Goal: Transaction & Acquisition: Obtain resource

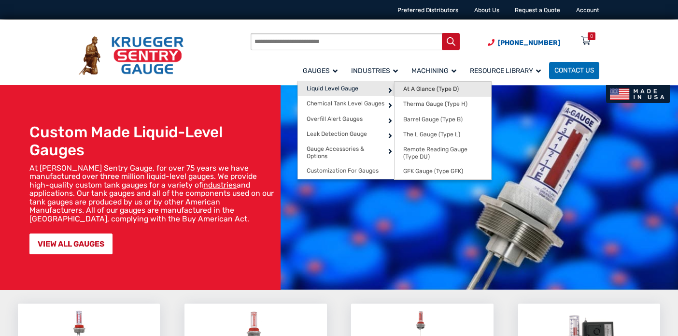
click at [445, 90] on span "At A Glance (Type D)" at bounding box center [431, 89] width 56 height 7
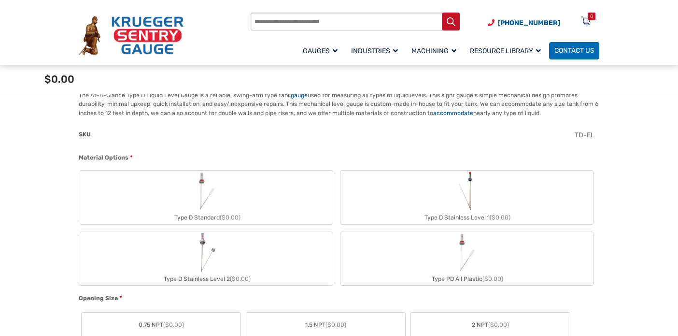
scroll to position [290, 0]
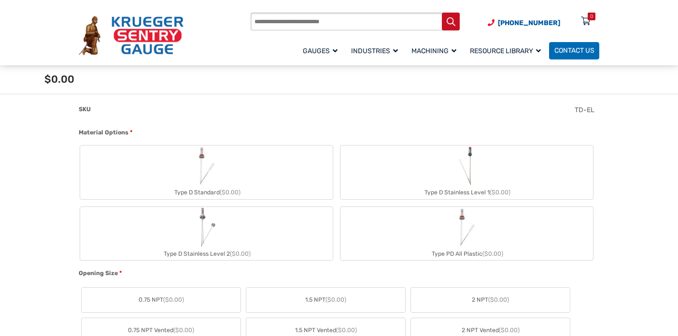
click at [217, 161] on img "Type D Standard" at bounding box center [206, 165] width 41 height 41
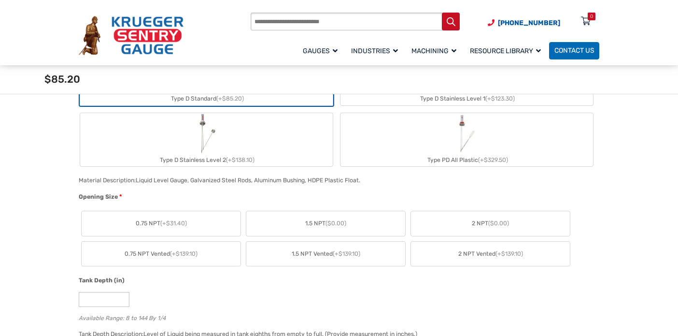
scroll to position [531, 0]
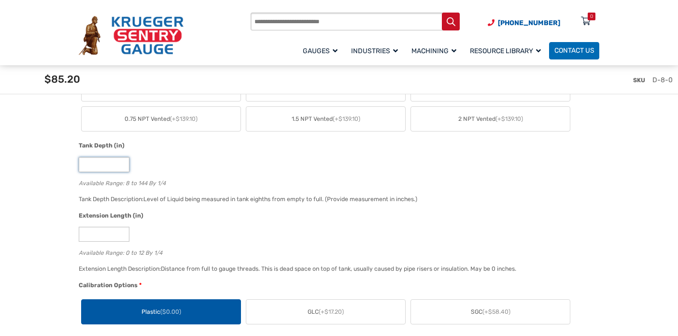
click at [121, 168] on input "*" at bounding box center [104, 164] width 51 height 15
click at [122, 166] on input "*" at bounding box center [104, 164] width 51 height 15
click at [122, 162] on input "*" at bounding box center [104, 164] width 51 height 15
type input "*"
click at [122, 167] on input "*" at bounding box center [104, 164] width 51 height 15
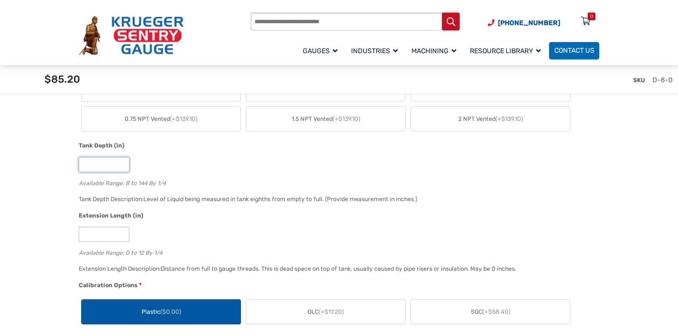
click at [122, 167] on input "*" at bounding box center [104, 164] width 51 height 15
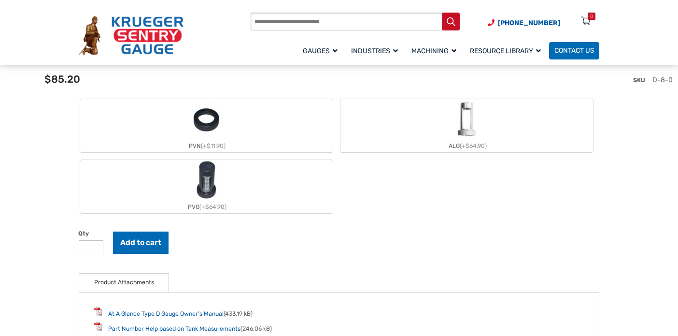
scroll to position [1111, 0]
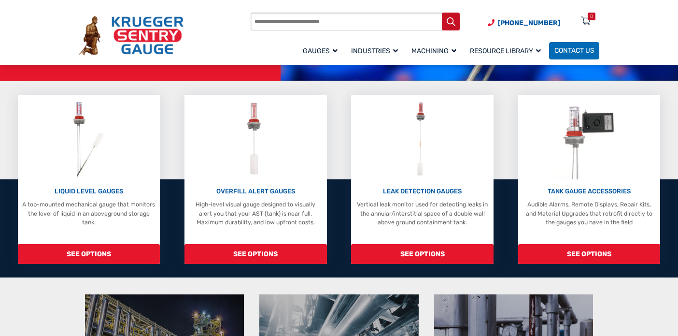
scroll to position [97, 0]
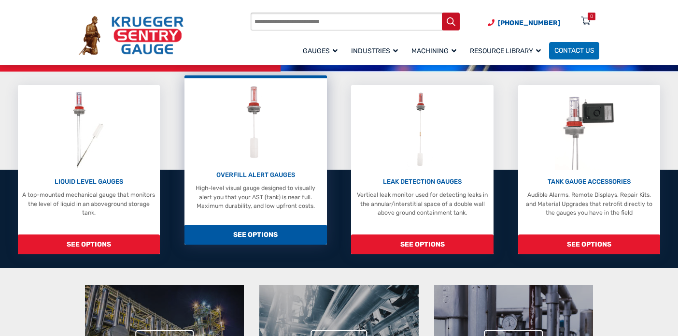
scroll to position [193, 0]
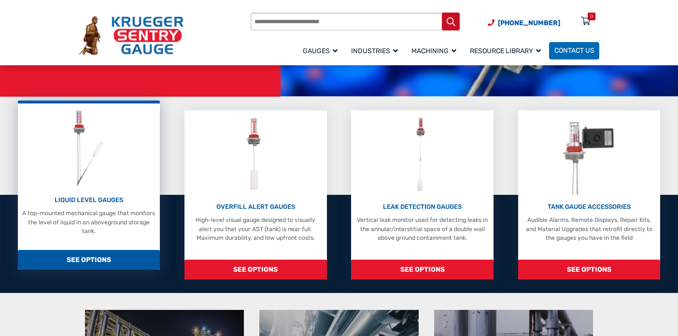
click at [66, 173] on div "LIQUID LEVEL GAUGES A top-mounted mechanical gauge that monitors the level of l…" at bounding box center [89, 172] width 134 height 128
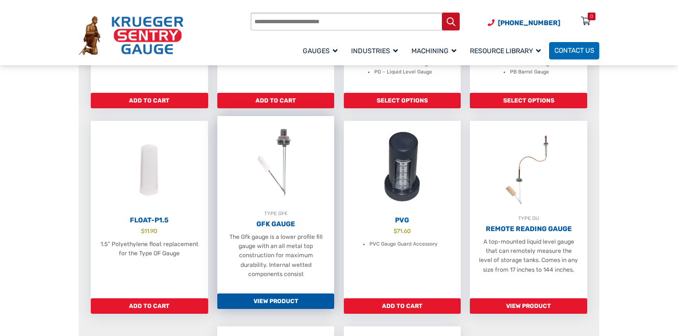
scroll to position [435, 0]
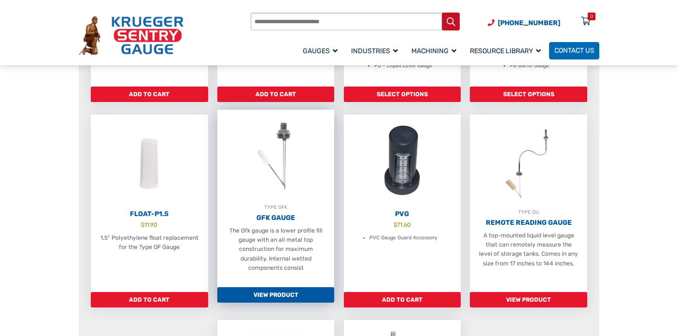
click at [278, 144] on img at bounding box center [275, 156] width 117 height 93
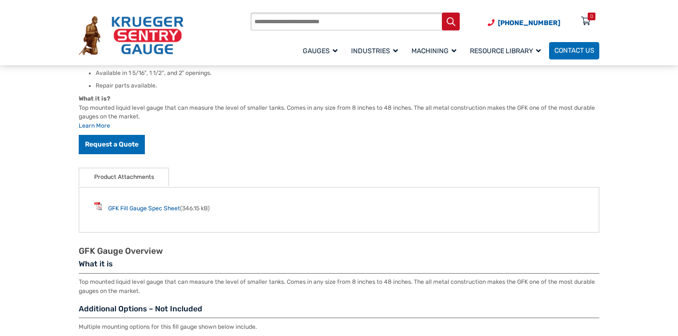
scroll to position [338, 0]
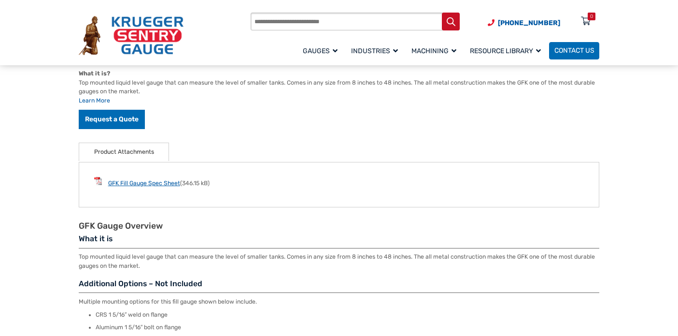
click at [135, 181] on link "GFK Fill Gauge Spec Sheet" at bounding box center [144, 183] width 72 height 7
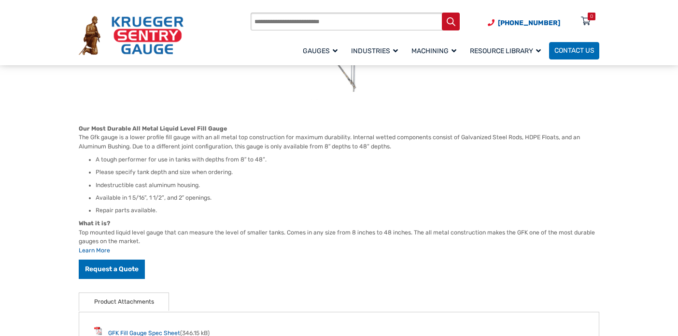
scroll to position [193, 0]
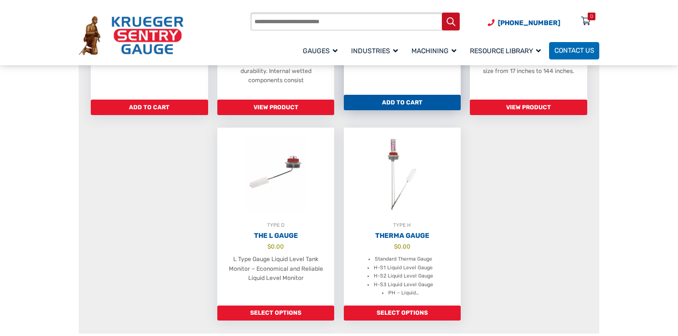
scroll to position [628, 0]
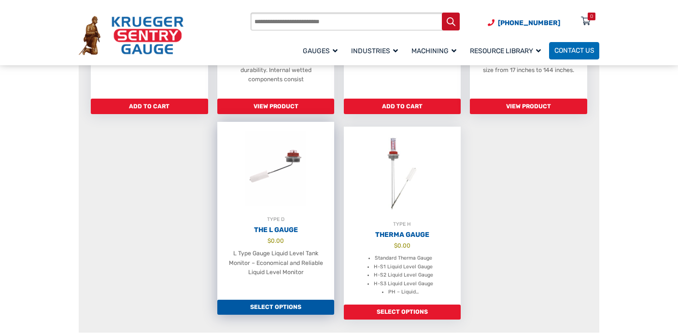
click at [287, 157] on img at bounding box center [275, 168] width 117 height 93
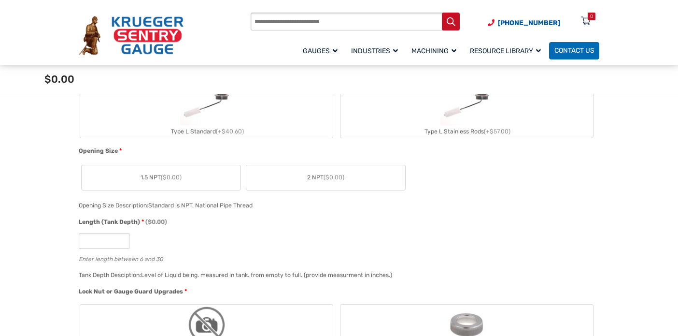
scroll to position [386, 0]
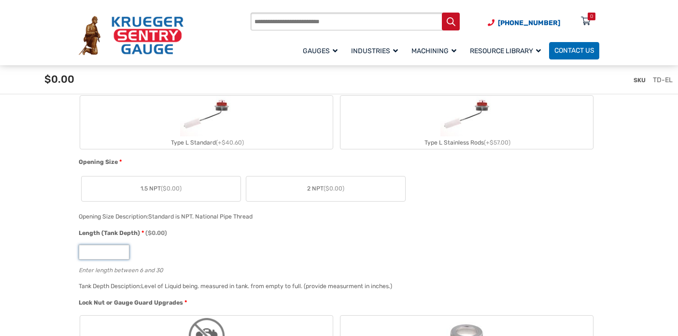
click at [106, 252] on input "Length (Tank Depth) * ($0.00)" at bounding box center [104, 251] width 51 height 15
click at [124, 249] on input "*" at bounding box center [104, 251] width 51 height 15
type input "*"
click at [121, 254] on input "*" at bounding box center [104, 251] width 51 height 15
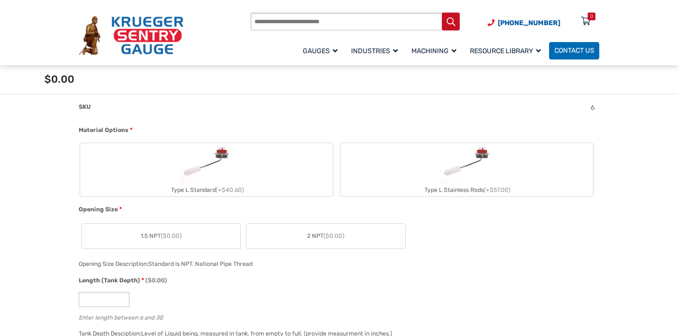
scroll to position [338, 0]
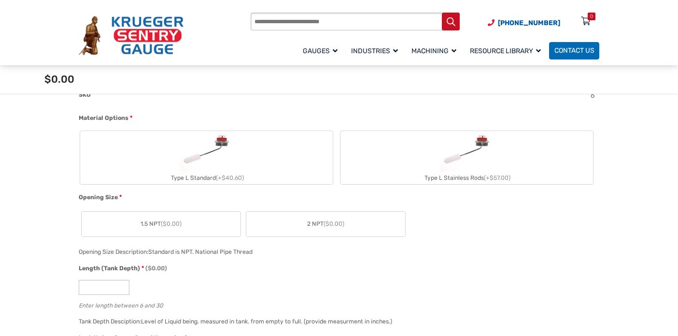
click at [201, 147] on img "Type L Standard" at bounding box center [206, 151] width 53 height 41
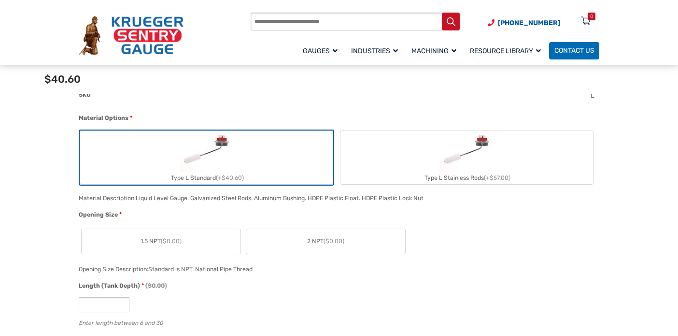
click at [298, 240] on label "2 NPT ($0.00)" at bounding box center [325, 241] width 159 height 25
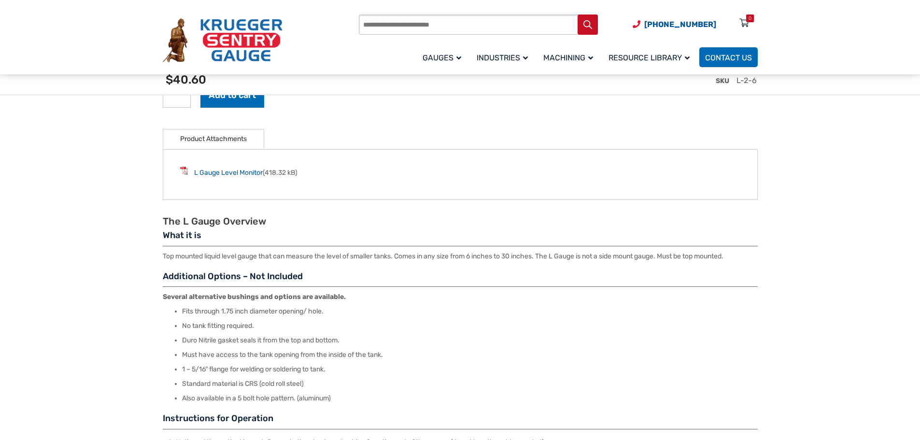
scroll to position [918, 0]
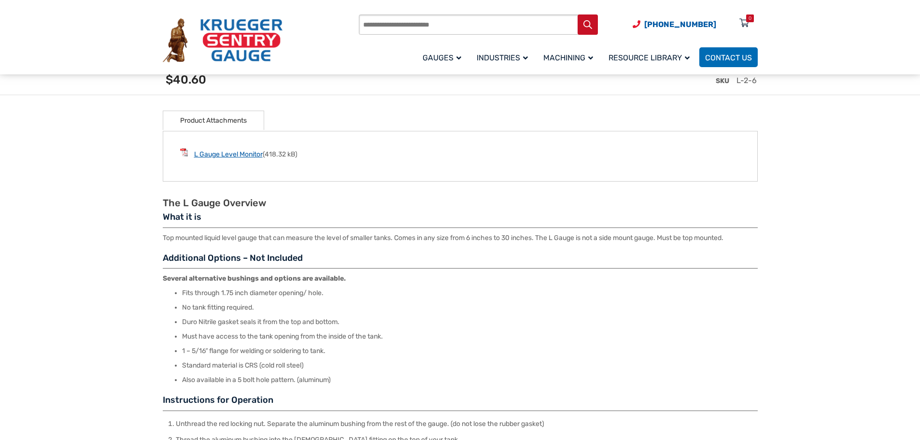
click at [218, 158] on link "L Gauge Level Monitor" at bounding box center [228, 154] width 69 height 8
